Goal: Task Accomplishment & Management: Use online tool/utility

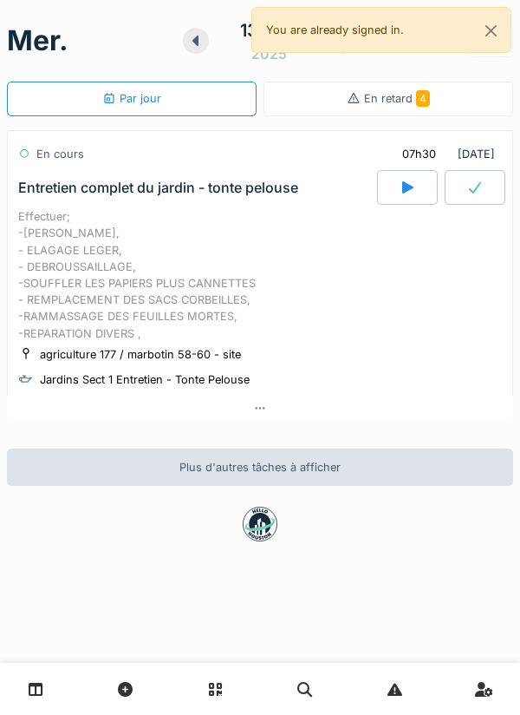
click at [508, 70] on div "[DATE] Par jour En retard 4" at bounding box center [260, 58] width 507 height 116
click at [428, 84] on div "En retard 4" at bounding box center [389, 99] width 250 height 35
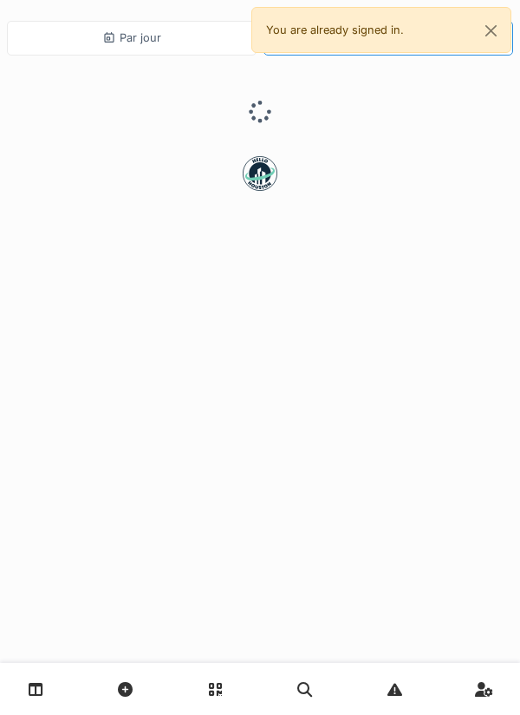
click at [127, 49] on div "Par jour" at bounding box center [132, 38] width 250 height 35
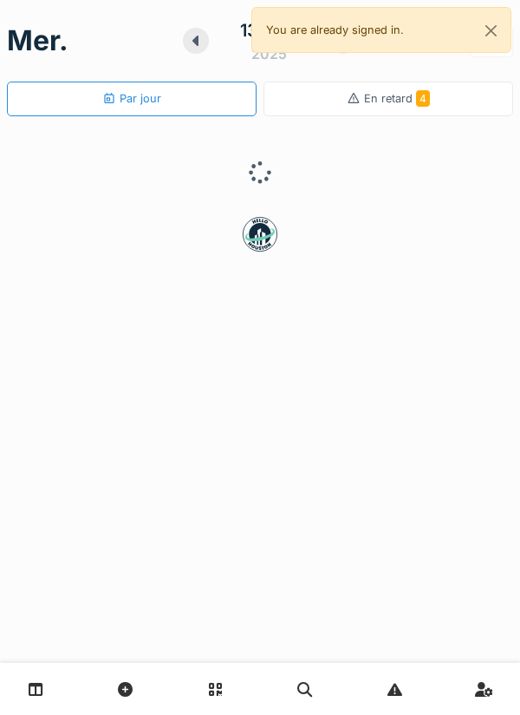
click at [31, 688] on icon at bounding box center [36, 689] width 15 height 15
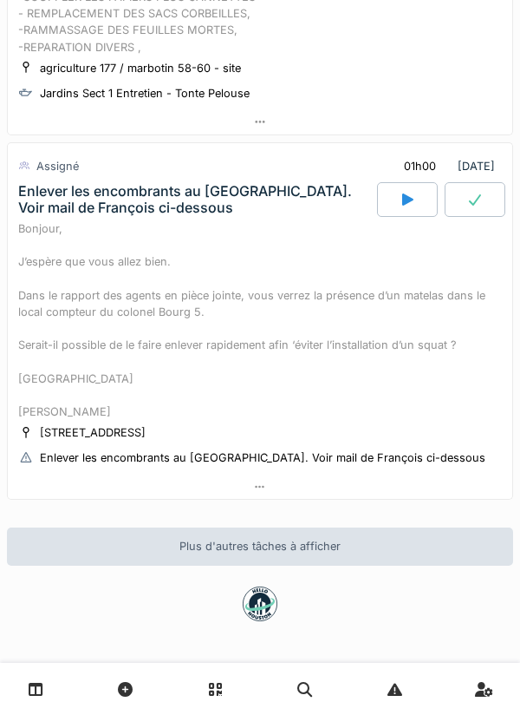
scroll to position [297, 0]
click at [508, 542] on div "Plus d'autres tâches à afficher" at bounding box center [260, 545] width 507 height 37
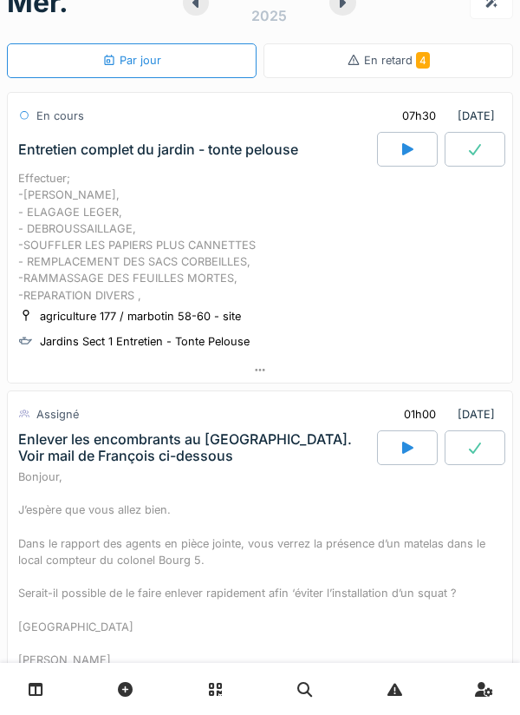
scroll to position [0, 0]
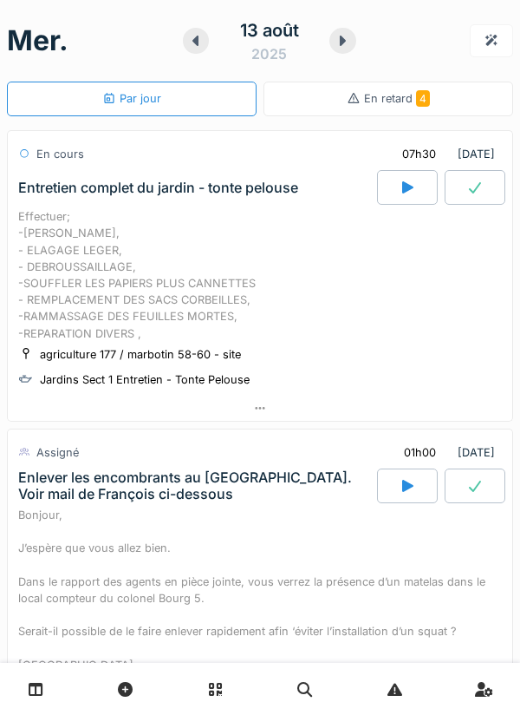
click at [415, 211] on div "Effectuer; -[PERSON_NAME], - ELAGAGE LEGER, - DEBROUSSAILLAGE, -SOUFFLER LES PA…" at bounding box center [260, 275] width 484 height 134
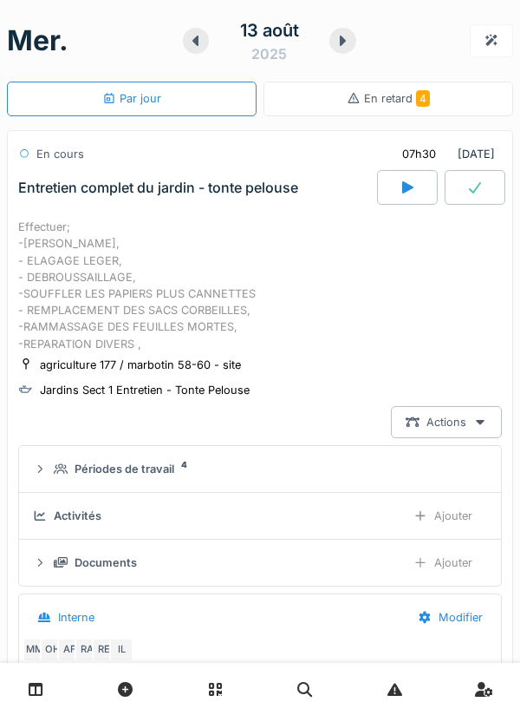
scroll to position [61, 0]
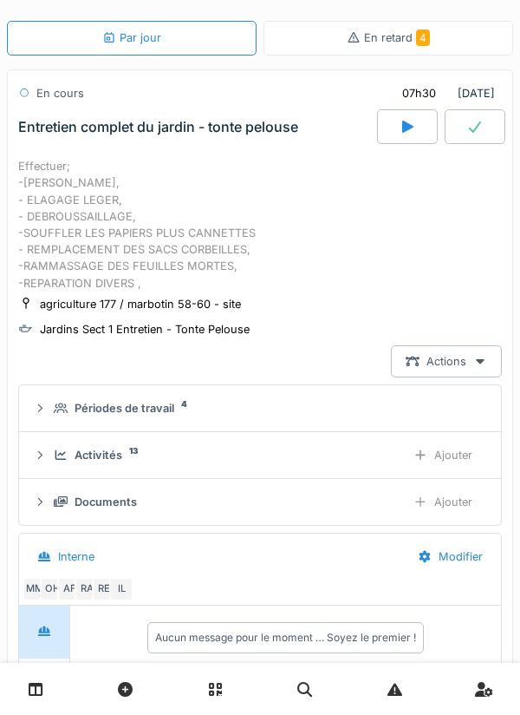
click at [392, 131] on div at bounding box center [407, 126] width 61 height 35
